Goal: Task Accomplishment & Management: Manage account settings

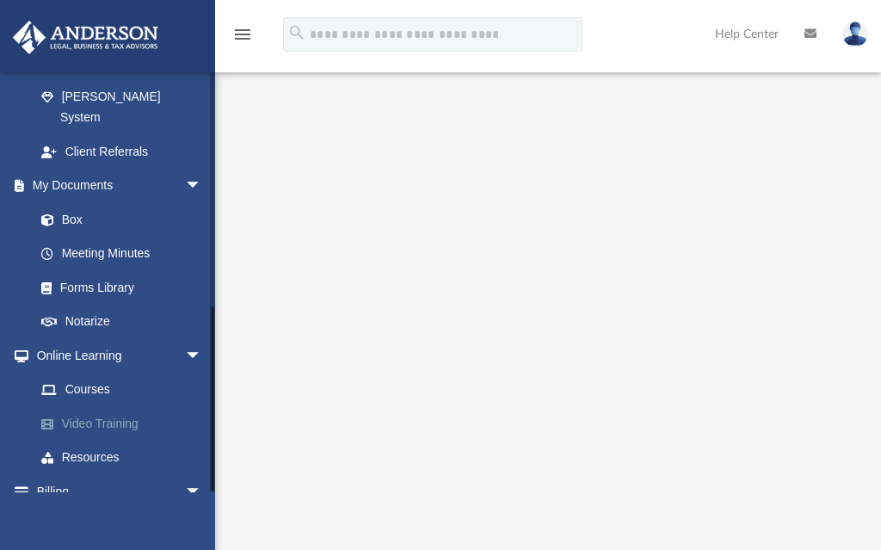
scroll to position [25, 0]
click at [51, 474] on link "Billing arrow_drop_down" at bounding box center [120, 491] width 216 height 34
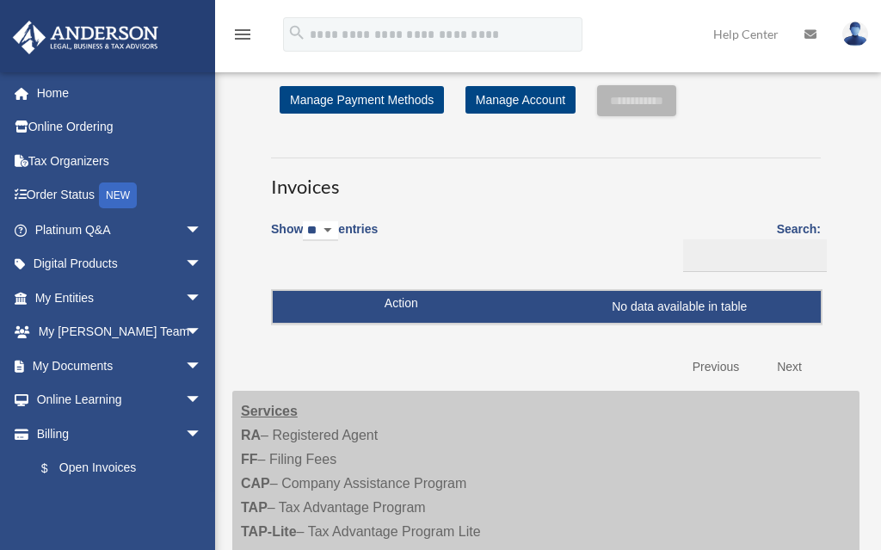
scroll to position [248, 0]
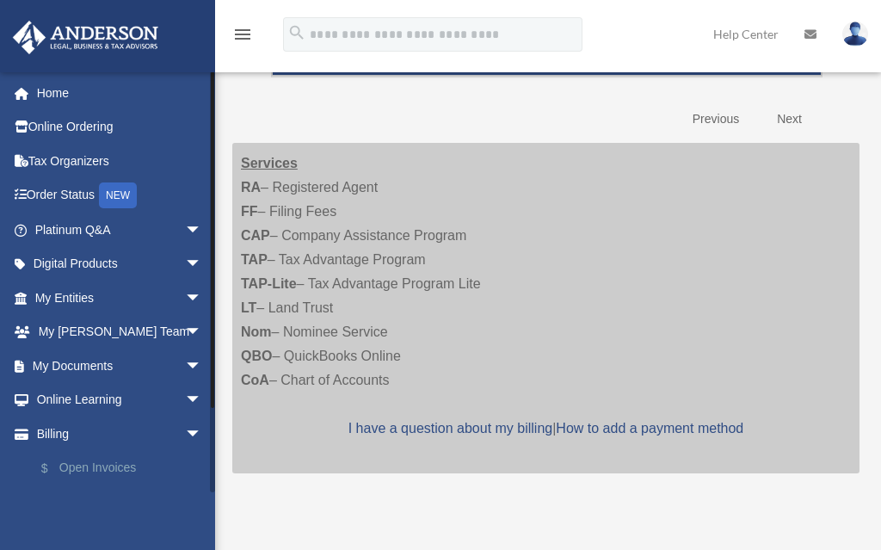
click at [97, 467] on link "$ Open Invoices" at bounding box center [126, 468] width 204 height 35
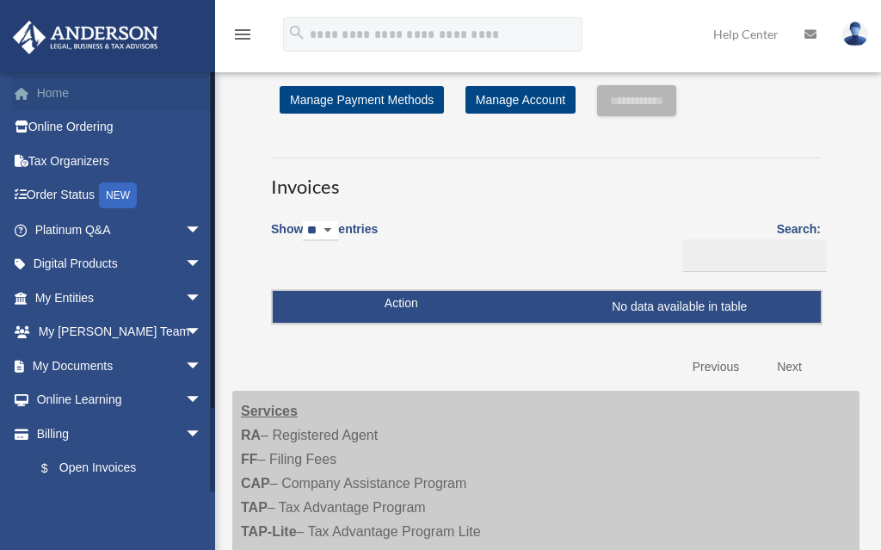
click at [53, 84] on link "Home" at bounding box center [120, 93] width 216 height 34
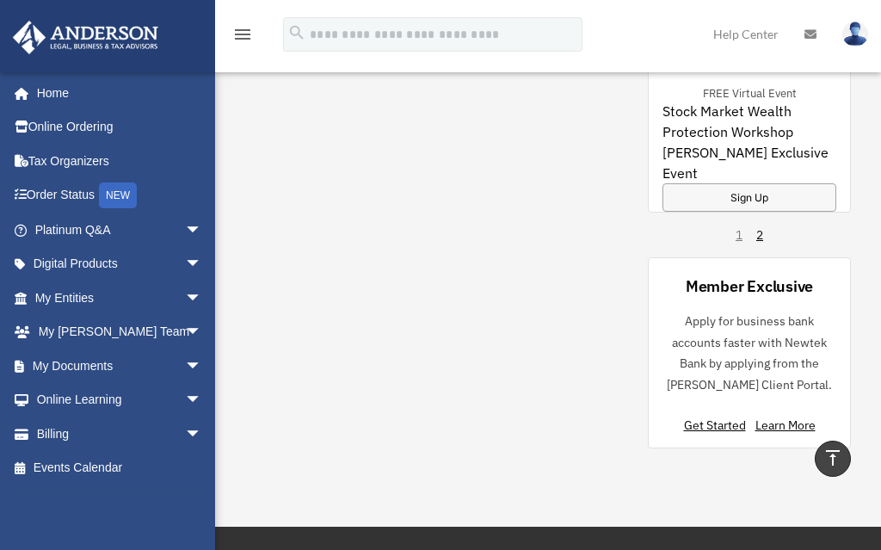
scroll to position [1918, 0]
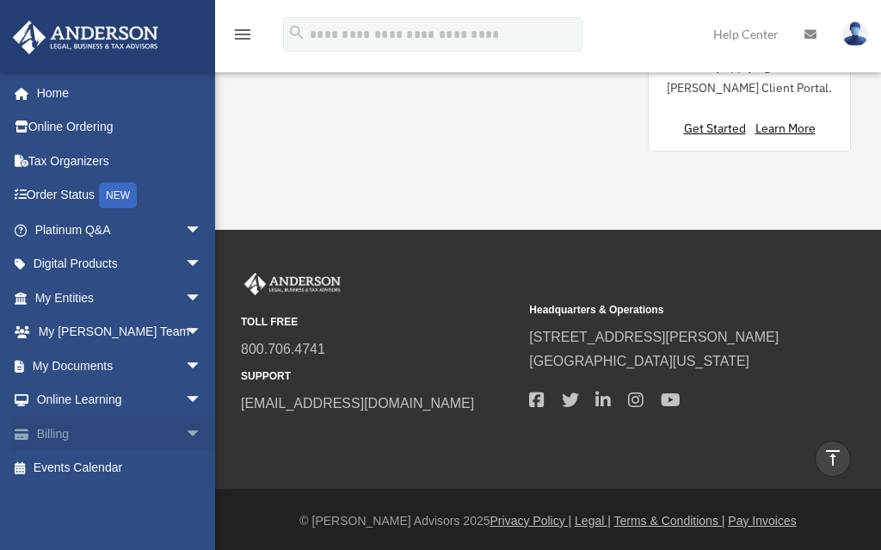
click at [185, 426] on span "arrow_drop_down" at bounding box center [202, 434] width 34 height 35
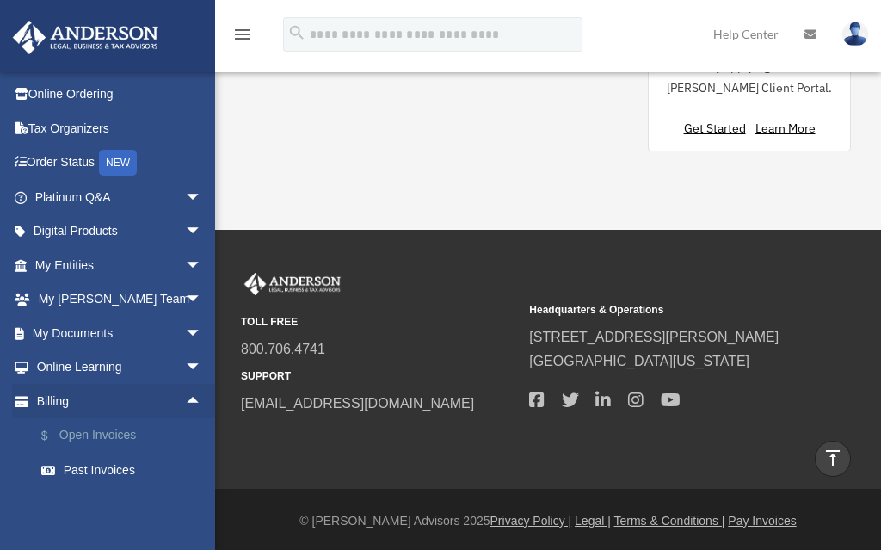
scroll to position [93, 0]
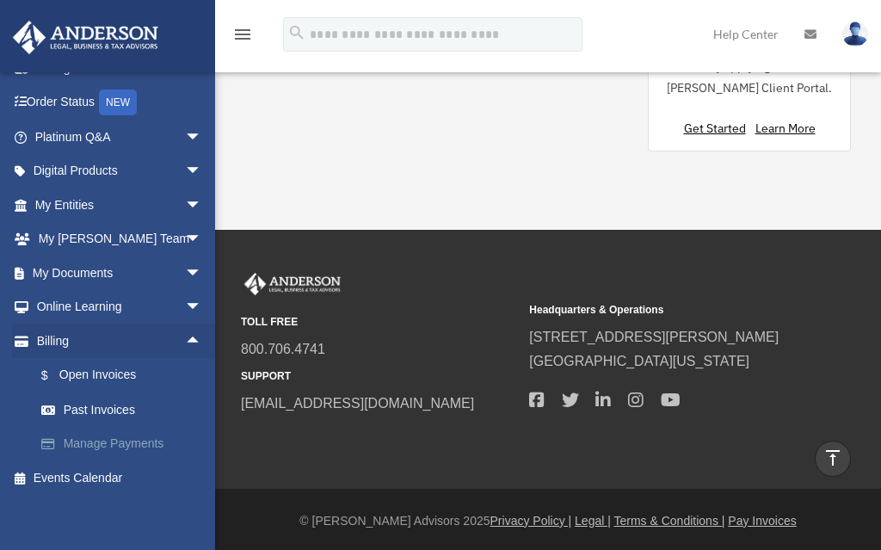
click at [143, 436] on link "Manage Payments" at bounding box center [126, 444] width 204 height 34
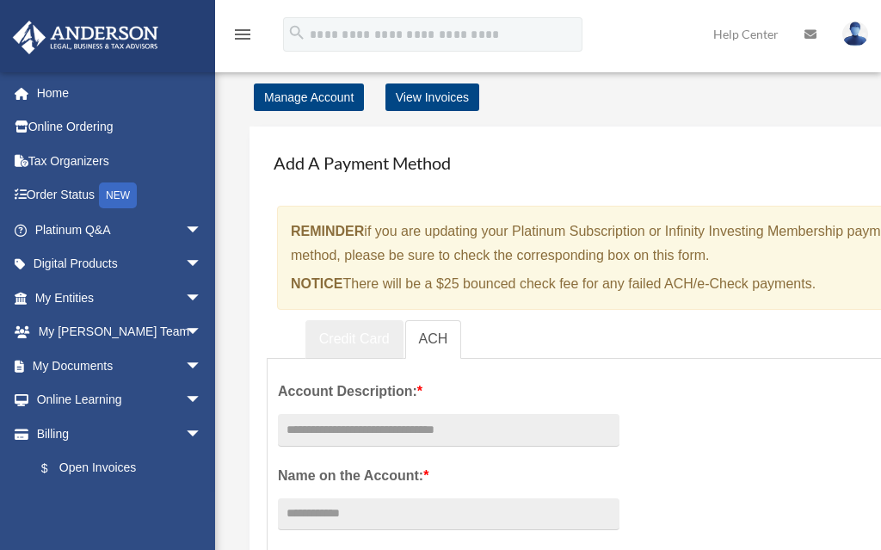
click at [344, 337] on link "Credit Card" at bounding box center [355, 339] width 98 height 39
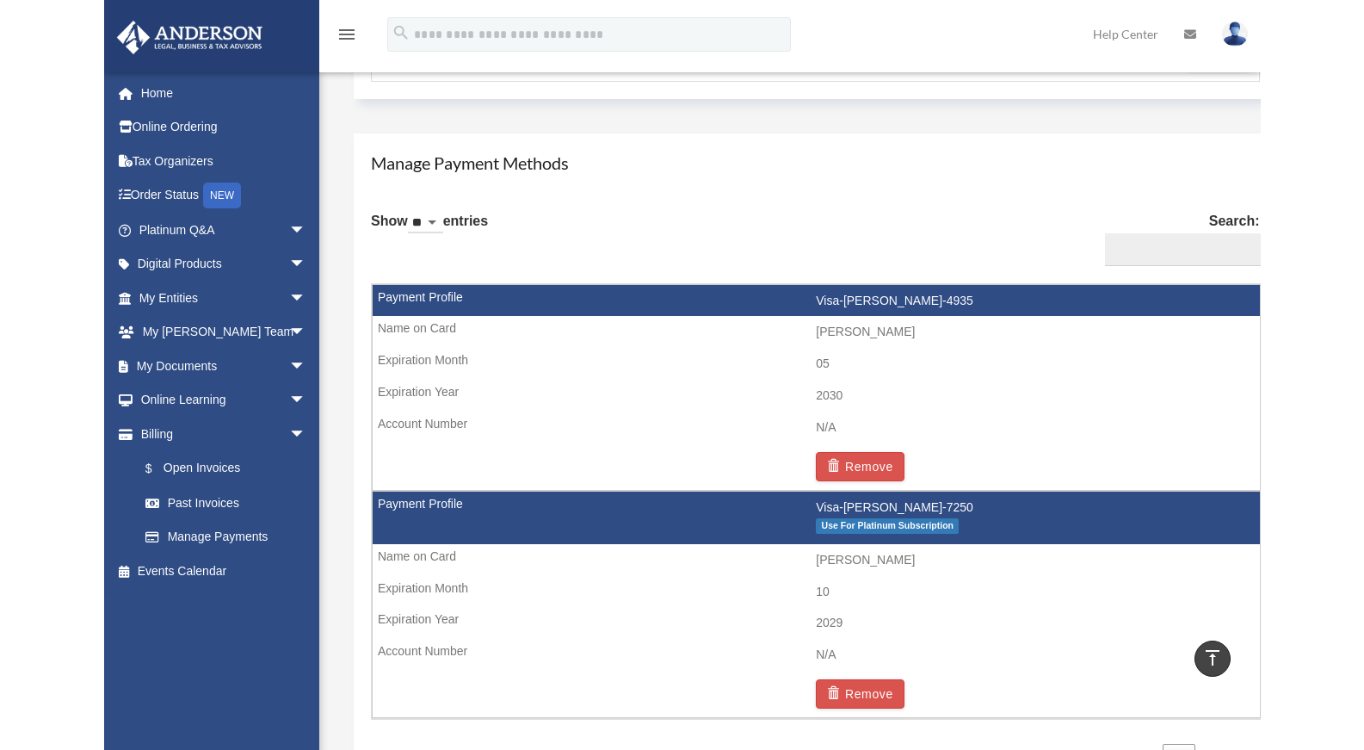
scroll to position [713, 0]
